Goal: Information Seeking & Learning: Learn about a topic

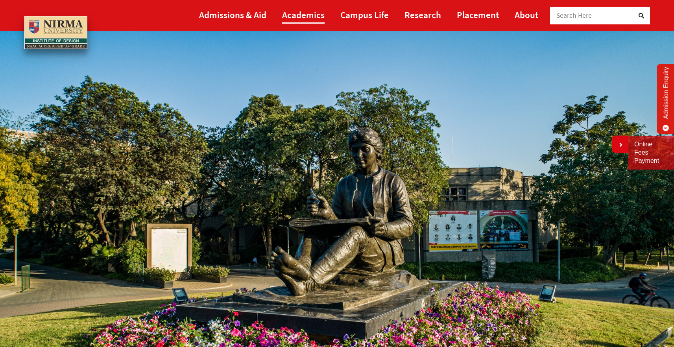
click at [310, 12] on link "Academics" at bounding box center [303, 15] width 43 height 18
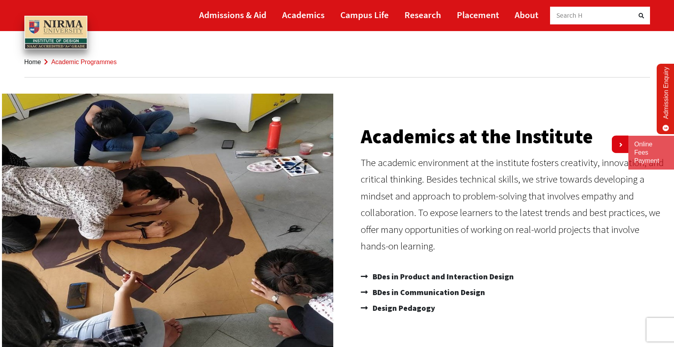
scroll to position [3, 0]
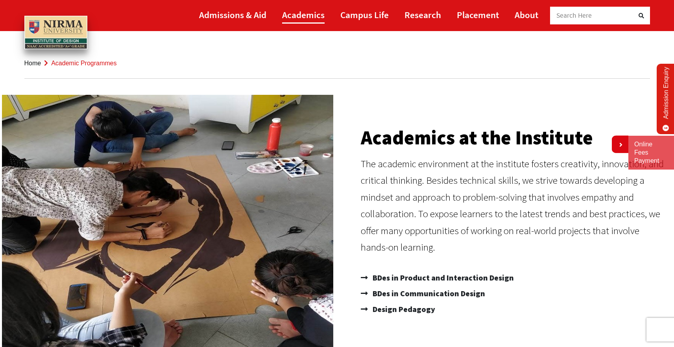
click at [309, 15] on link "Academics" at bounding box center [303, 15] width 43 height 18
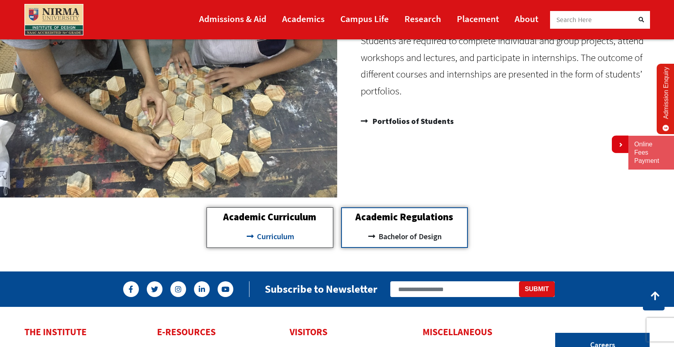
scroll to position [737, 0]
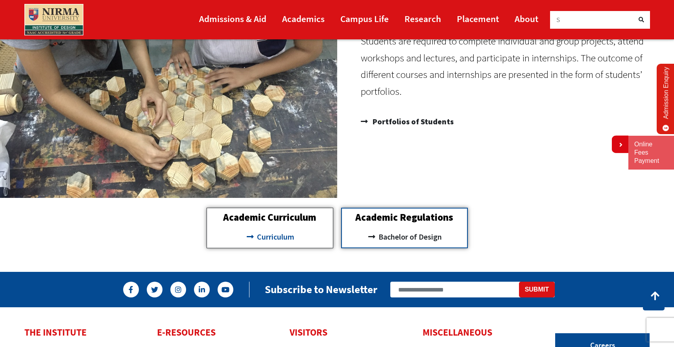
click at [283, 238] on span "Curriculum" at bounding box center [274, 236] width 39 height 13
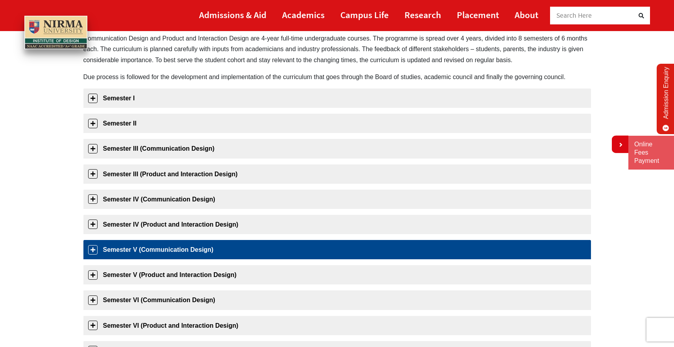
scroll to position [92, 0]
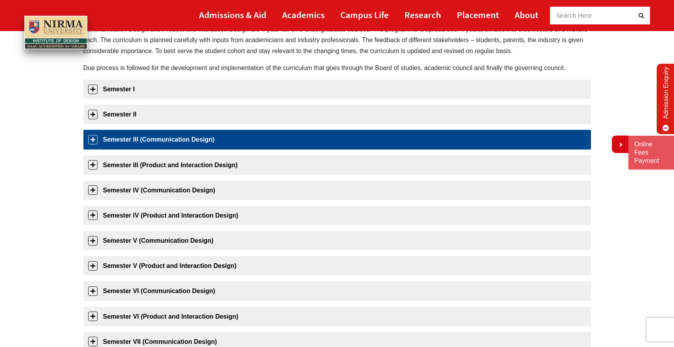
click at [164, 142] on link "Semester III (Communication Design)" at bounding box center [337, 139] width 508 height 19
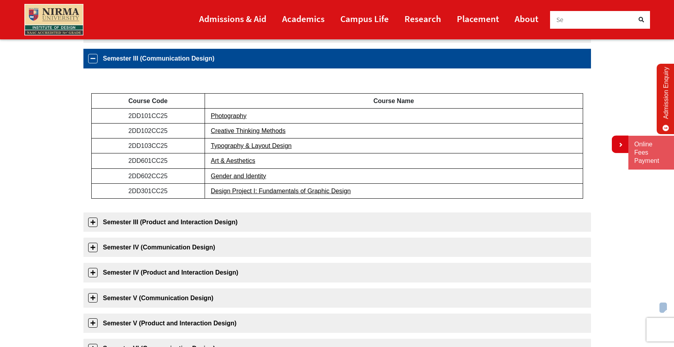
scroll to position [175, 0]
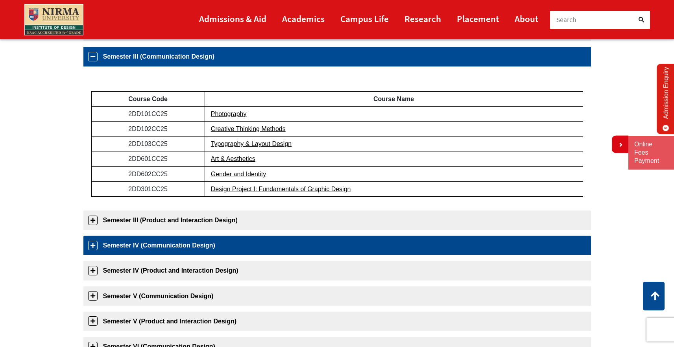
click at [194, 248] on link "Semester IV (Communication Design)" at bounding box center [337, 245] width 508 height 19
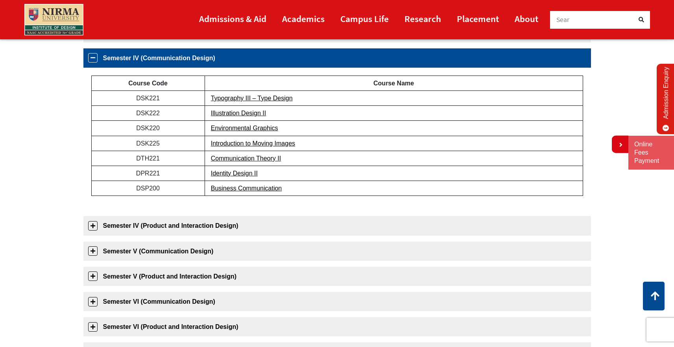
scroll to position [226, 0]
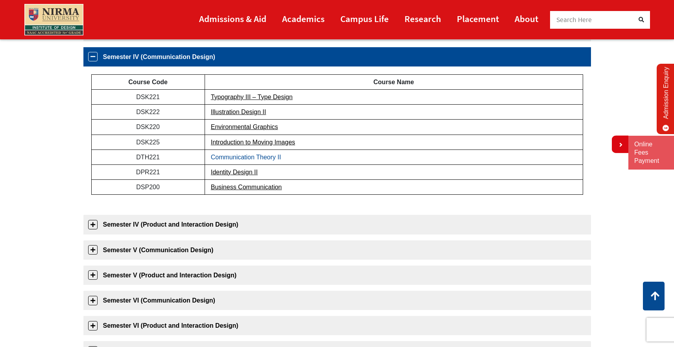
click at [254, 156] on link "Communication Theory II" at bounding box center [246, 157] width 70 height 7
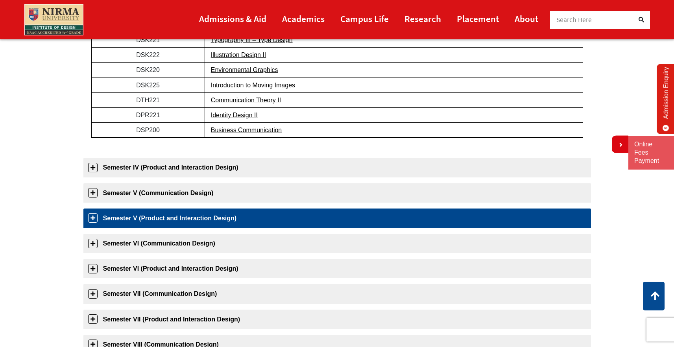
scroll to position [309, 0]
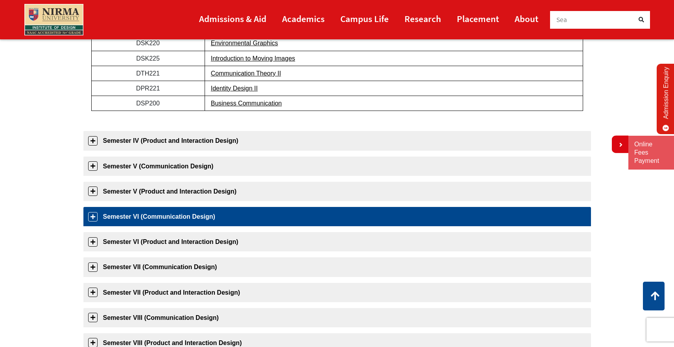
click at [164, 215] on link "Semester VI (Communication Design)" at bounding box center [337, 216] width 508 height 19
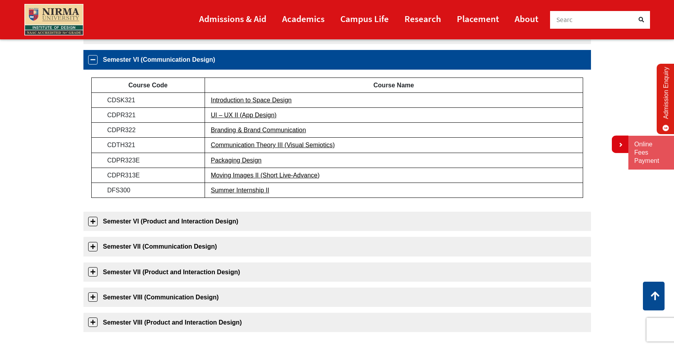
scroll to position [327, 0]
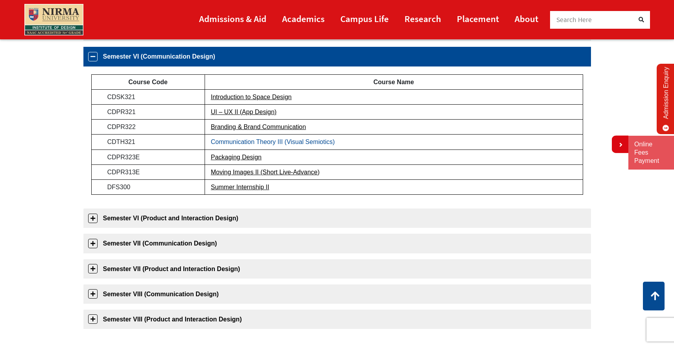
click at [262, 142] on link "Communication Theory III (Visual Semiotics)" at bounding box center [273, 142] width 124 height 7
